Goal: Information Seeking & Learning: Learn about a topic

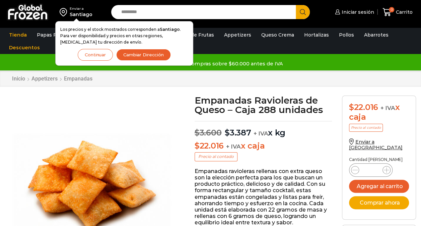
click at [100, 51] on button "Continuar" at bounding box center [95, 55] width 35 height 12
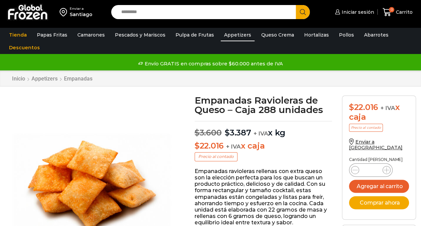
click at [230, 36] on link "Appetizers" at bounding box center [238, 34] width 34 height 13
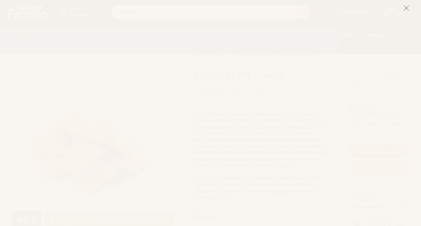
scroll to position [101, 0]
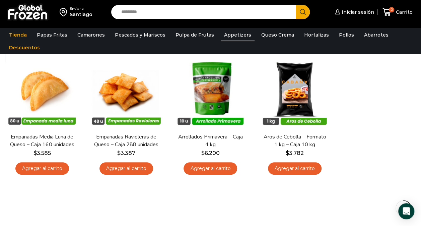
scroll to position [67, 0]
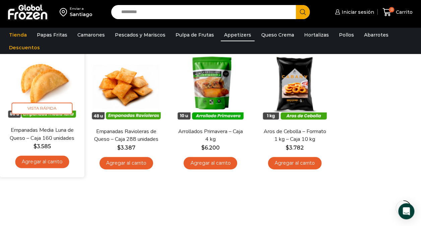
click at [44, 84] on img at bounding box center [42, 83] width 75 height 75
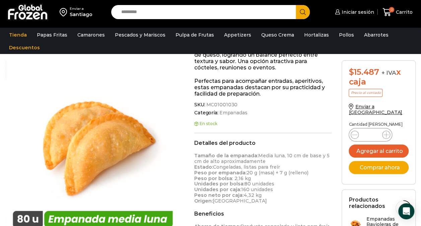
scroll to position [168, 0]
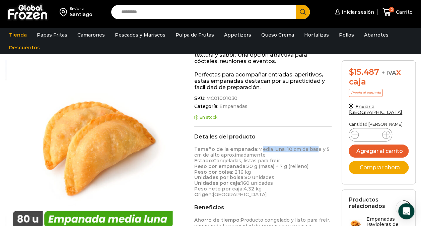
drag, startPoint x: 258, startPoint y: 149, endPoint x: 315, endPoint y: 148, distance: 56.6
click at [315, 148] on p "Tamaño de la empanada: Media luna, 10 cm de base y 5 cm de alto aproximadamente…" at bounding box center [262, 171] width 137 height 51
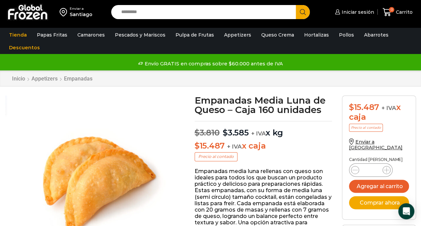
scroll to position [0, 0]
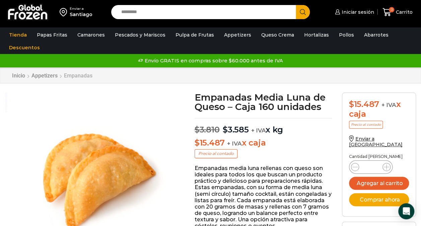
click at [74, 76] on link "Empanadas" at bounding box center [78, 75] width 29 height 6
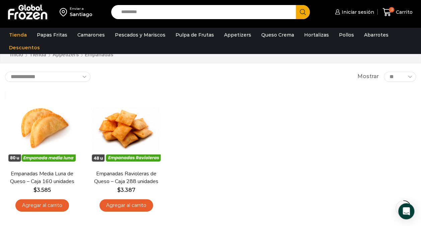
scroll to position [33, 0]
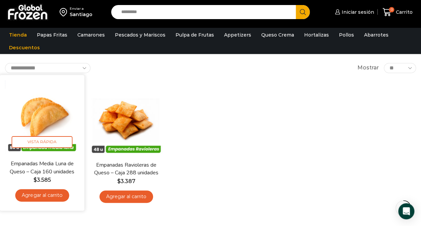
click at [44, 122] on img at bounding box center [42, 117] width 75 height 75
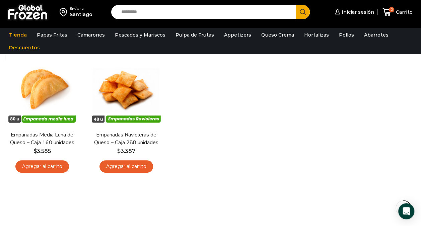
scroll to position [160, 0]
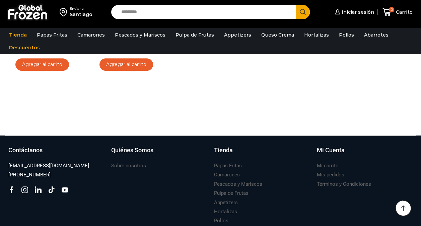
scroll to position [167, 0]
